Goal: Task Accomplishment & Management: Manage account settings

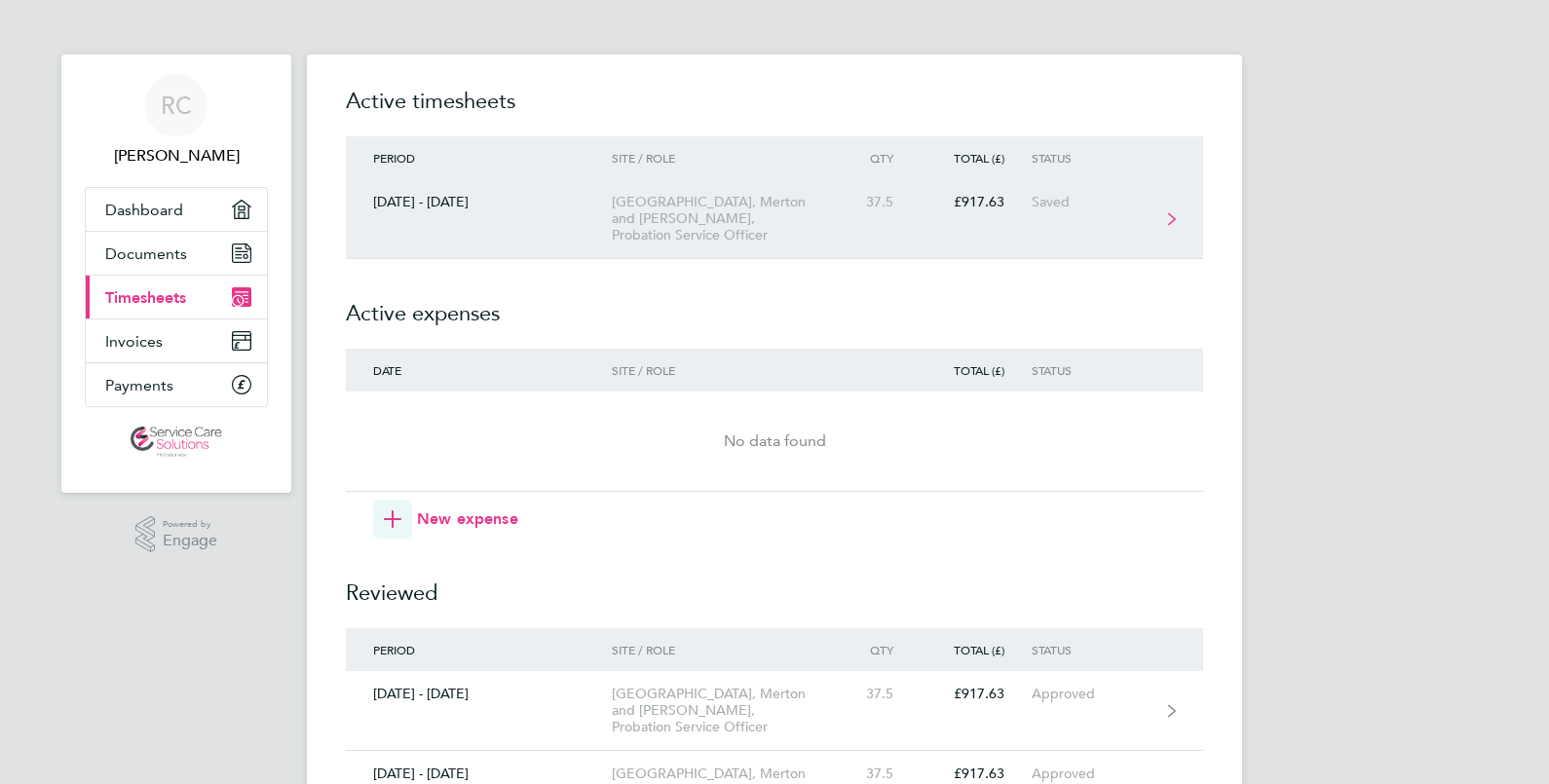
click at [765, 240] on div "[GEOGRAPHIC_DATA], Merton and [PERSON_NAME], Probation Service Officer" at bounding box center [723, 218] width 223 height 50
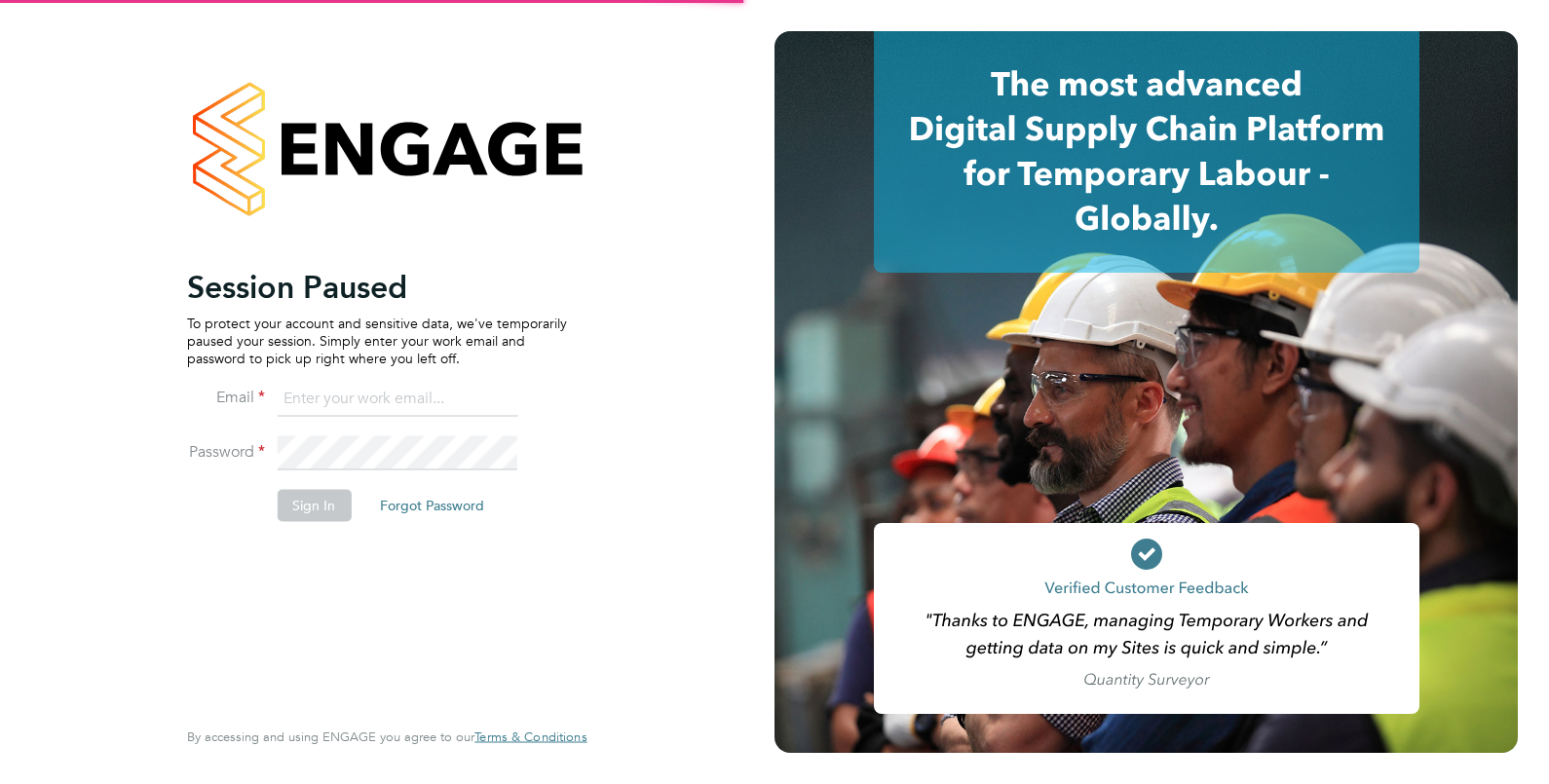
type input "[EMAIL_ADDRESS][DOMAIN_NAME]"
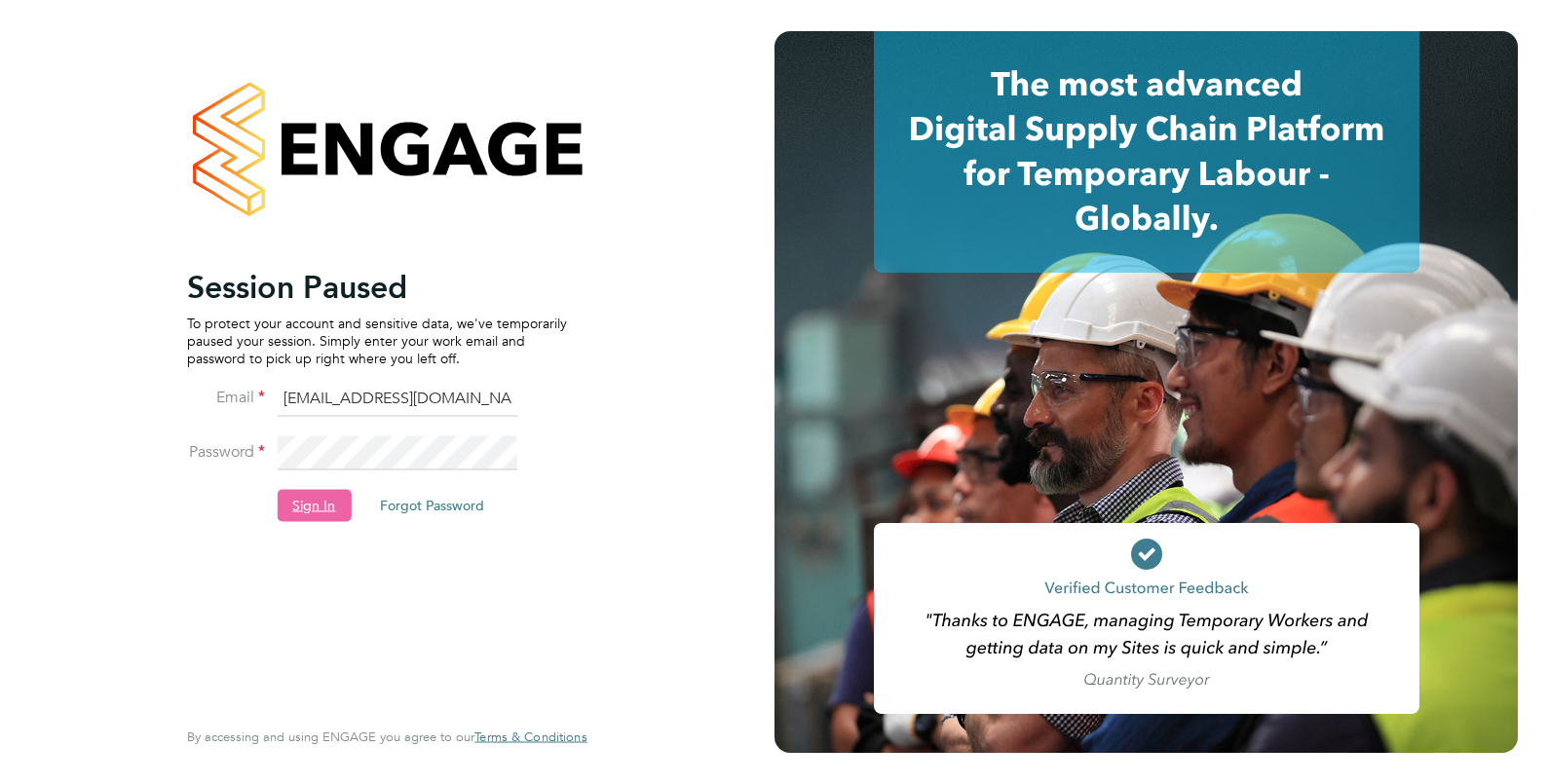
click at [308, 513] on button "Sign In" at bounding box center [314, 506] width 74 height 31
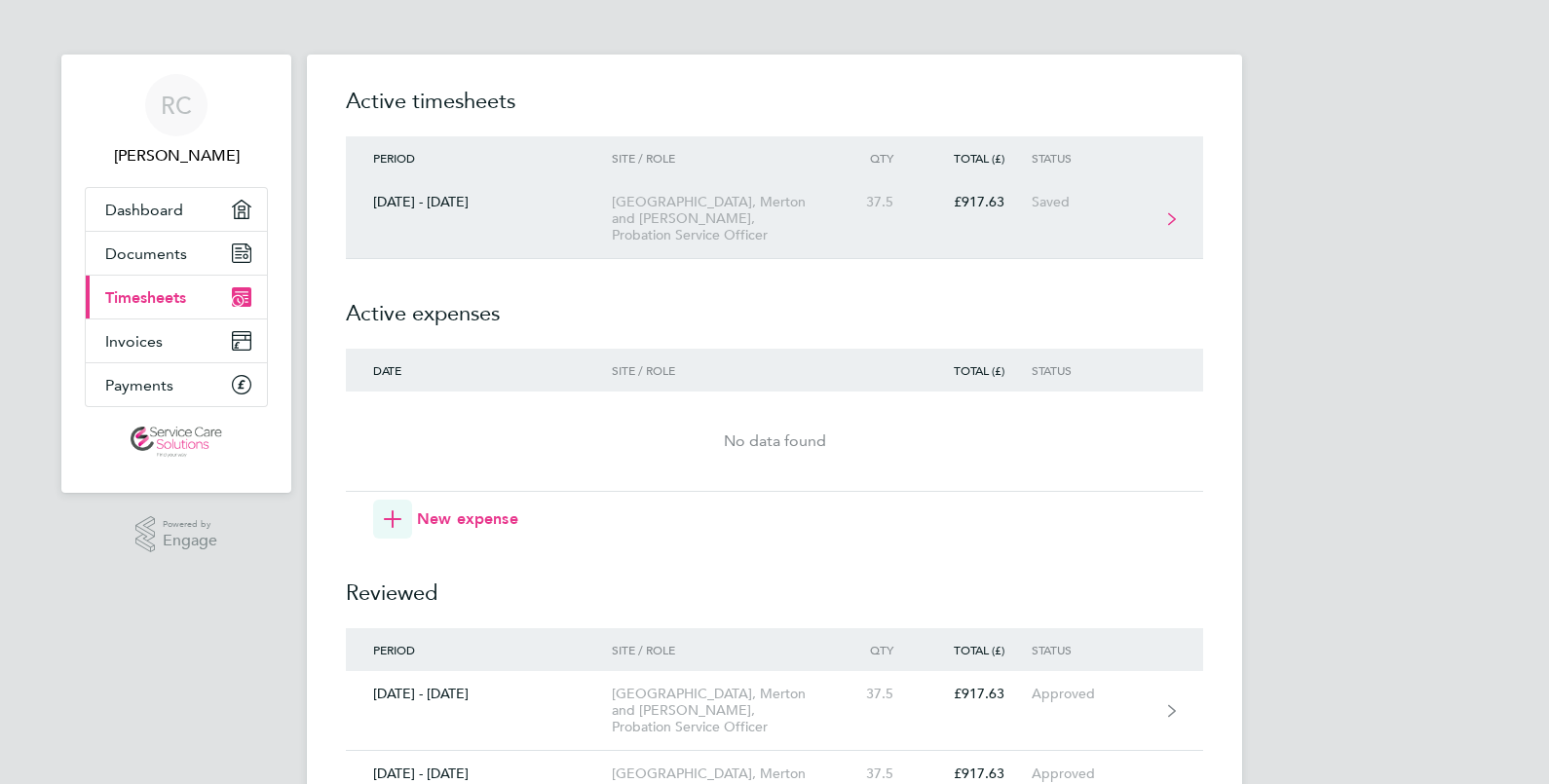
click at [943, 212] on link "[DATE] - [DATE] [GEOGRAPHIC_DATA], [GEOGRAPHIC_DATA] and [PERSON_NAME], Probati…" at bounding box center [774, 220] width 858 height 80
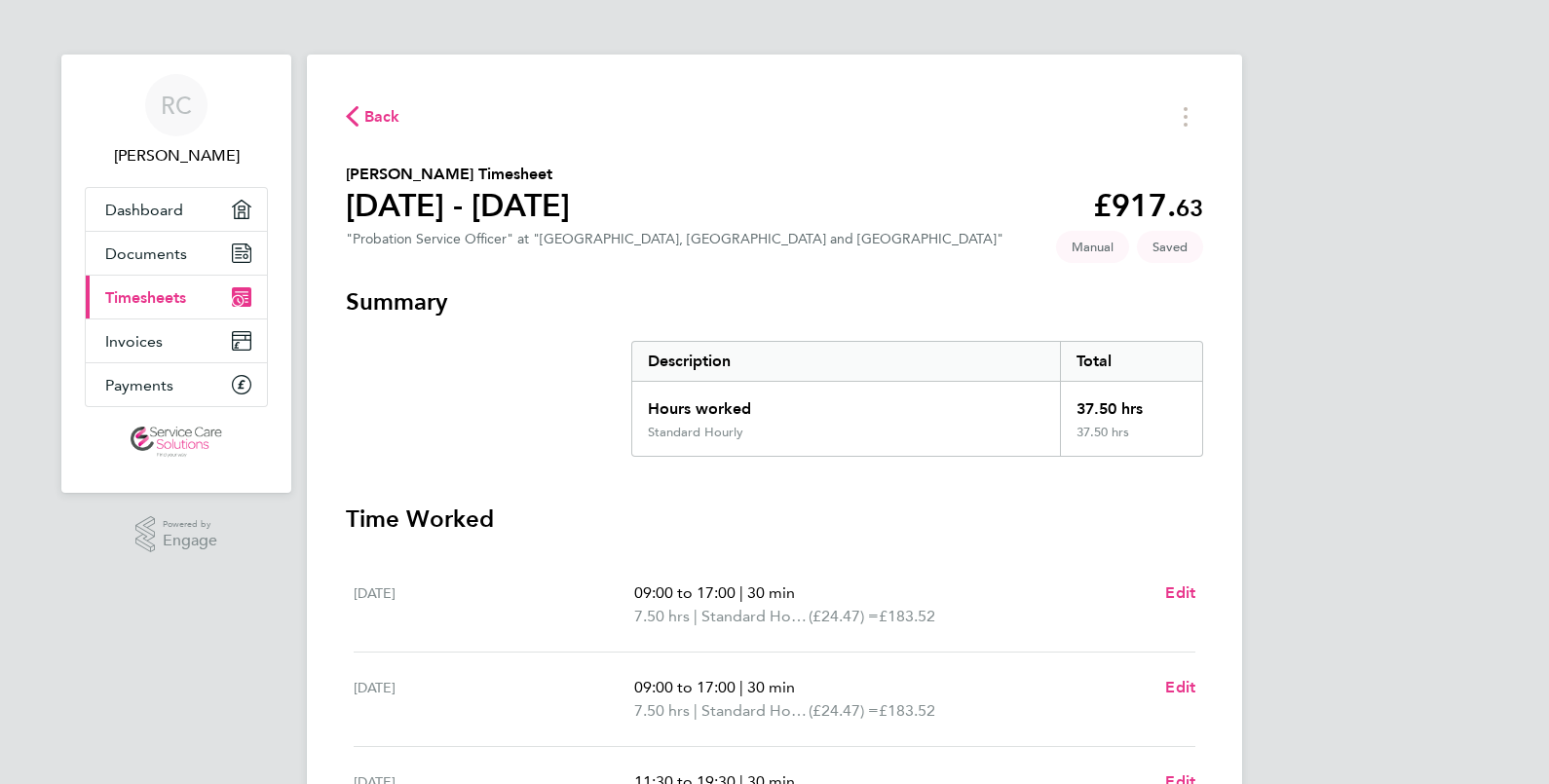
scroll to position [558, 0]
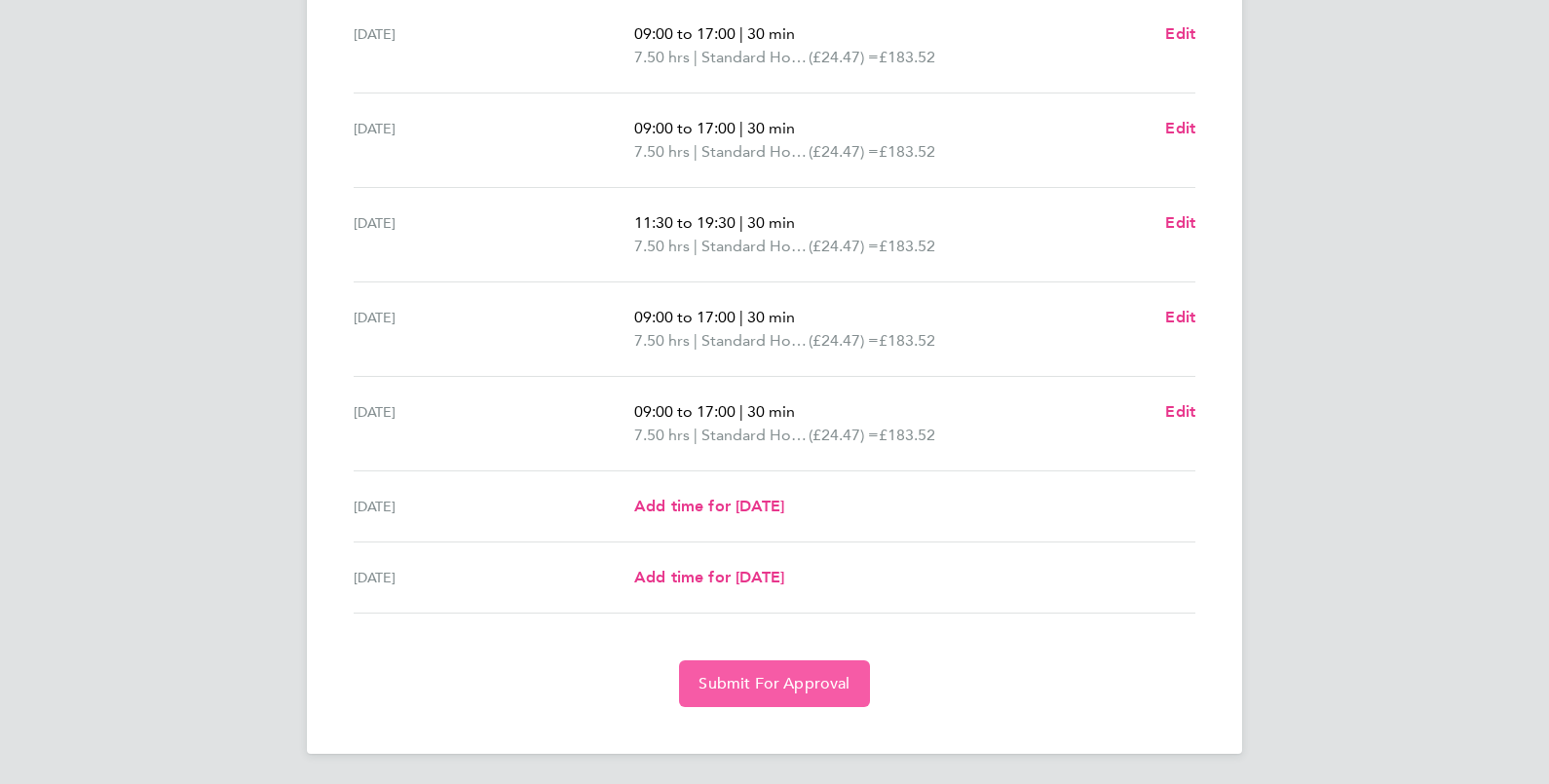
click at [814, 683] on span "Submit For Approval" at bounding box center [774, 683] width 151 height 20
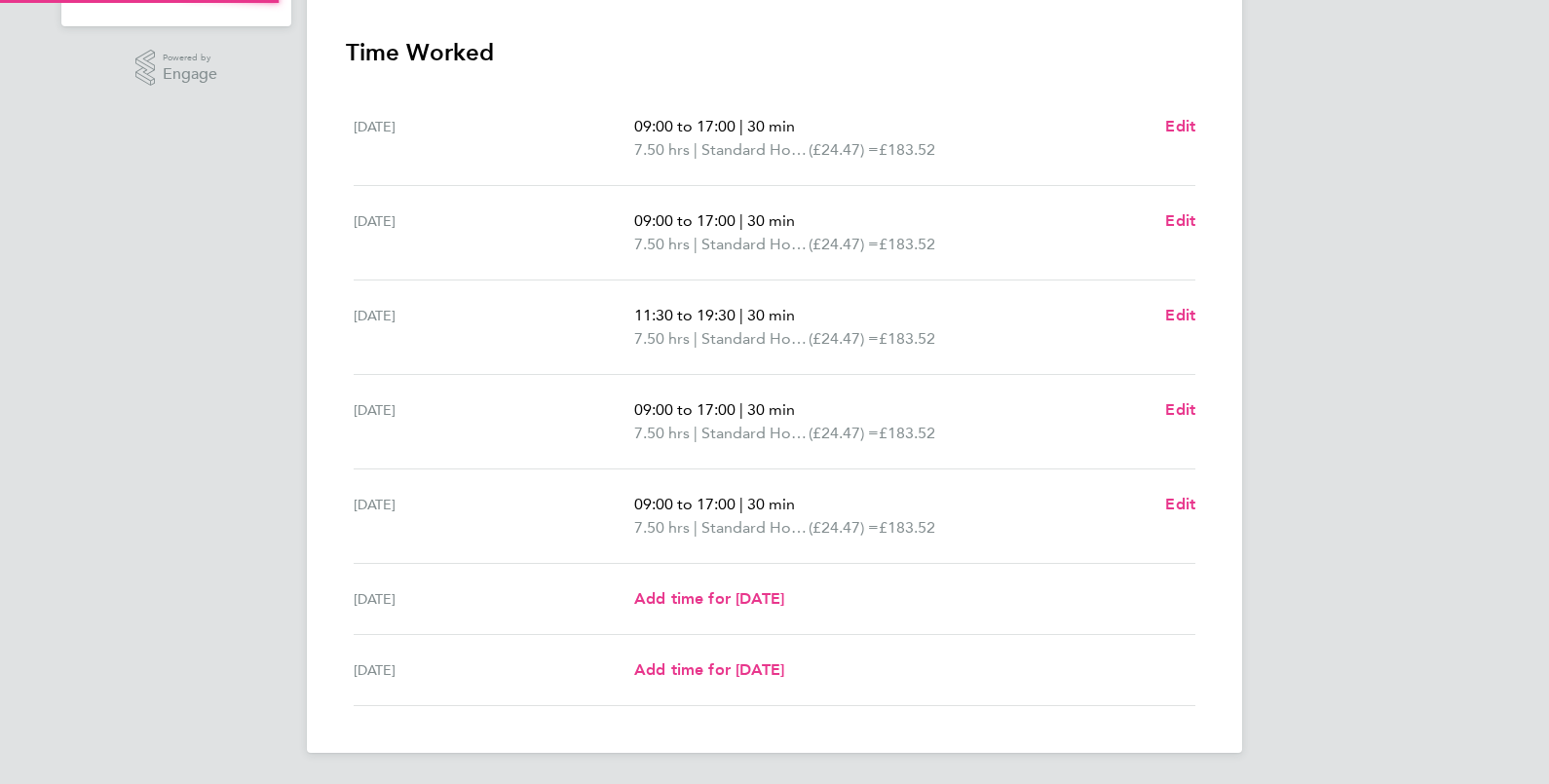
scroll to position [466, 0]
